Goal: Navigation & Orientation: Find specific page/section

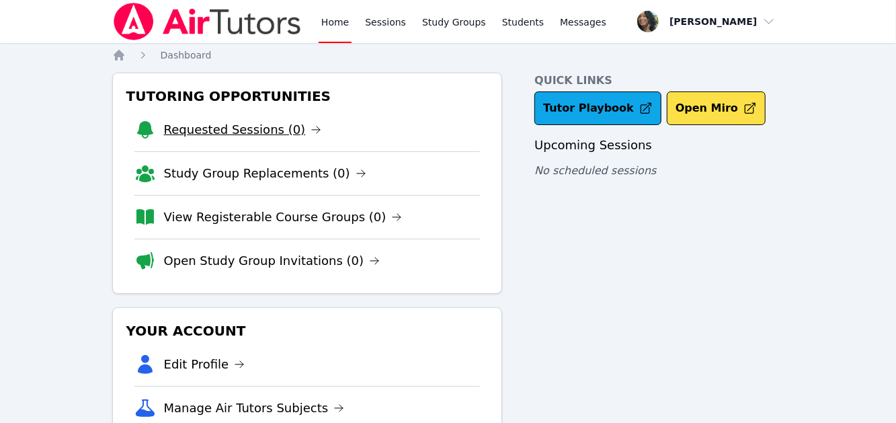
click at [265, 126] on link "Requested Sessions (0)" at bounding box center [243, 129] width 158 height 19
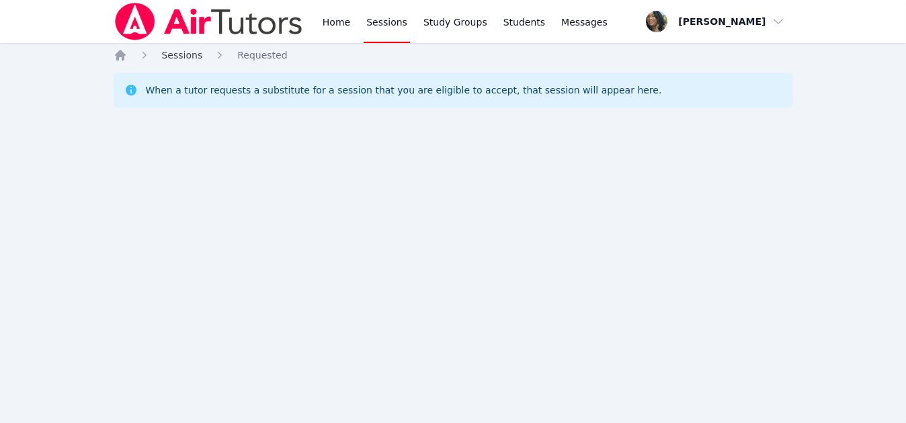
click at [189, 56] on span "Sessions" at bounding box center [182, 55] width 41 height 11
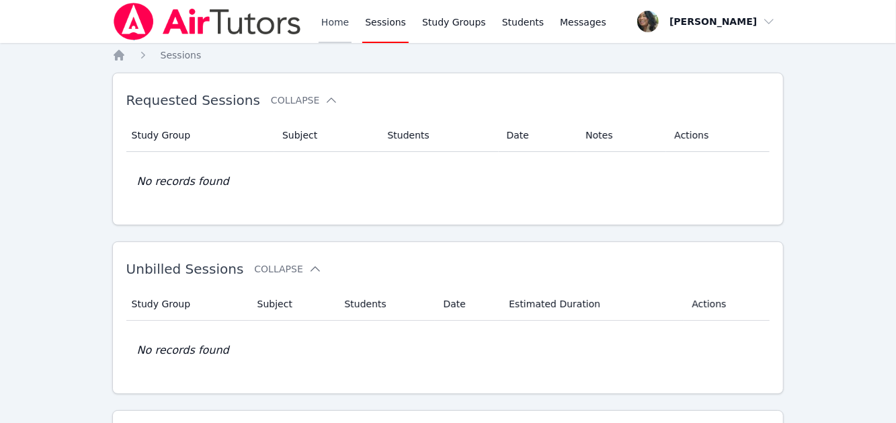
click at [343, 20] on link "Home" at bounding box center [335, 21] width 33 height 43
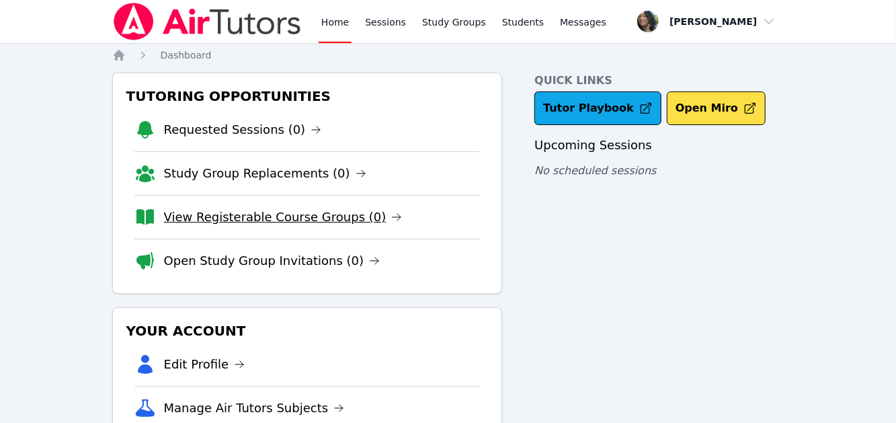
click at [309, 216] on link "View Registerable Course Groups (0)" at bounding box center [283, 217] width 239 height 19
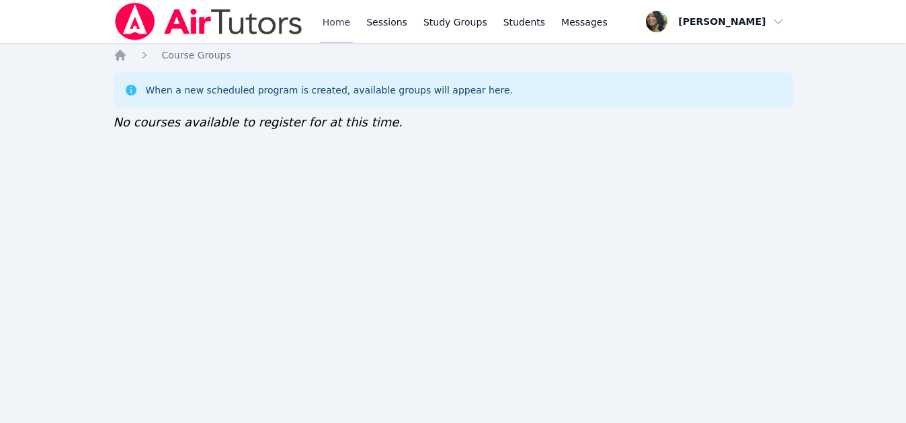
click at [343, 29] on link "Home" at bounding box center [336, 21] width 33 height 43
